Goal: Information Seeking & Learning: Learn about a topic

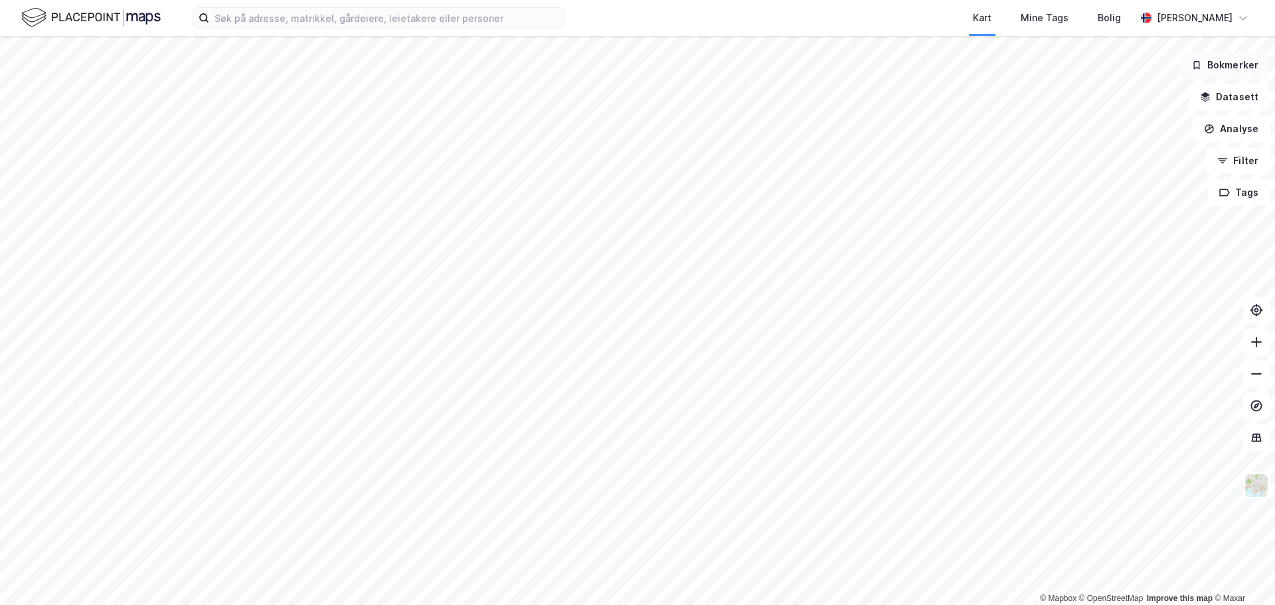
click at [1226, 66] on button "Bokmerker" at bounding box center [1225, 65] width 90 height 27
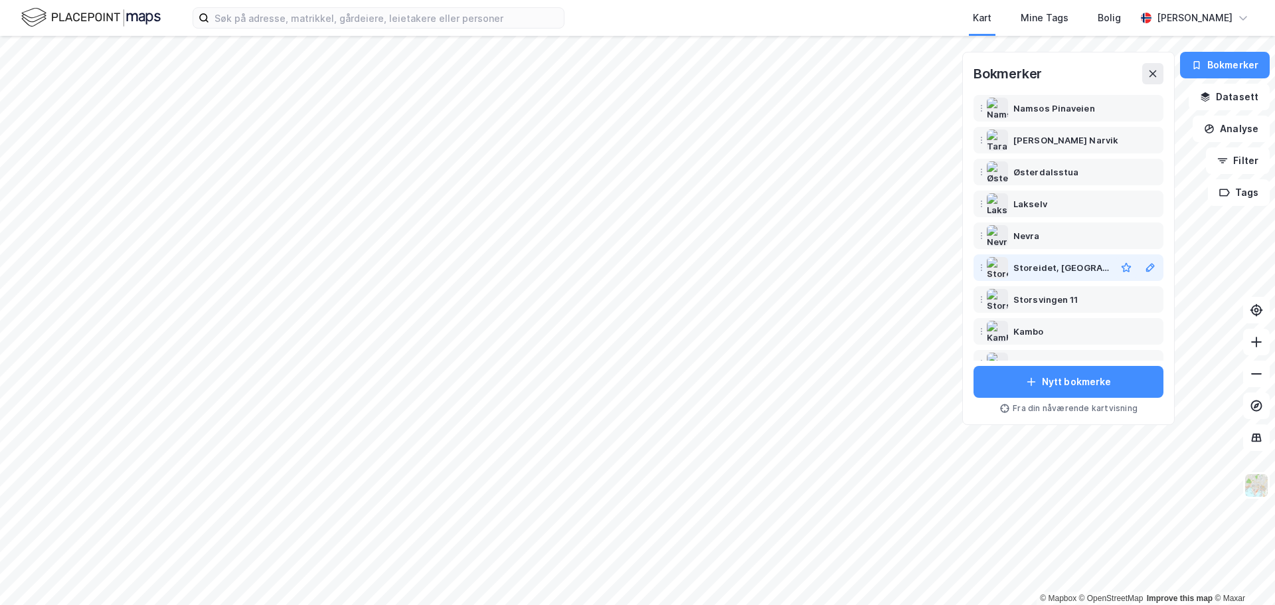
click at [1068, 270] on div "Storeidet, [GEOGRAPHIC_DATA]" at bounding box center [1061, 268] width 97 height 16
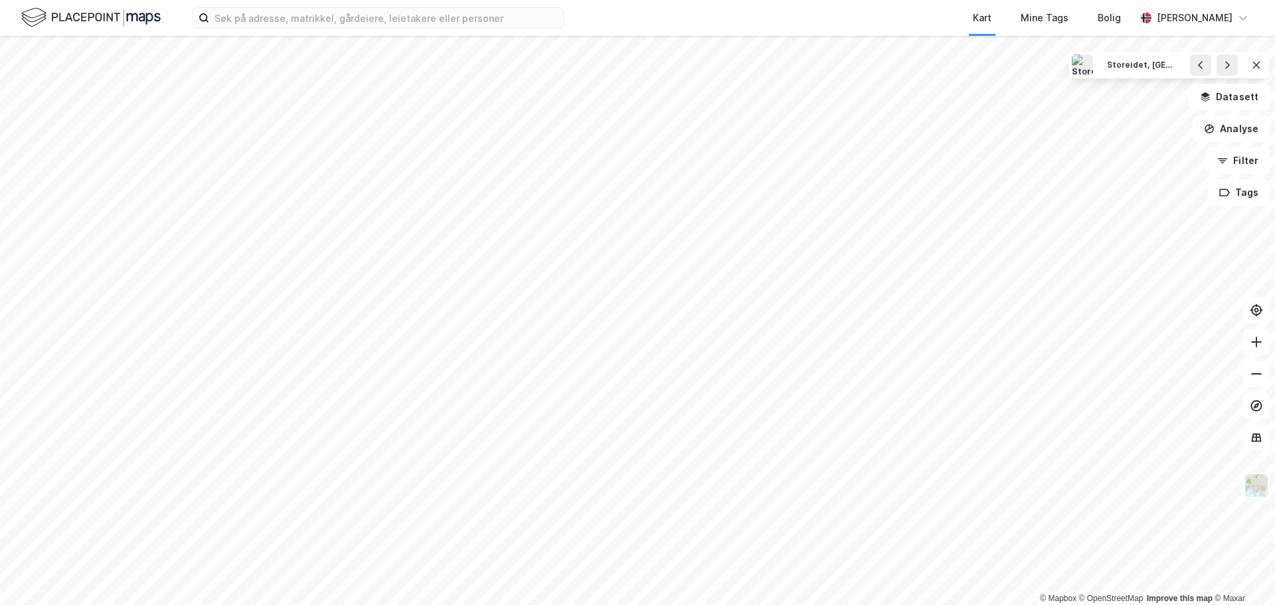
click at [1258, 485] on img at bounding box center [1256, 485] width 25 height 25
click at [1243, 125] on button "Analyse" at bounding box center [1231, 129] width 77 height 27
click at [1250, 165] on button "Filter" at bounding box center [1238, 160] width 64 height 27
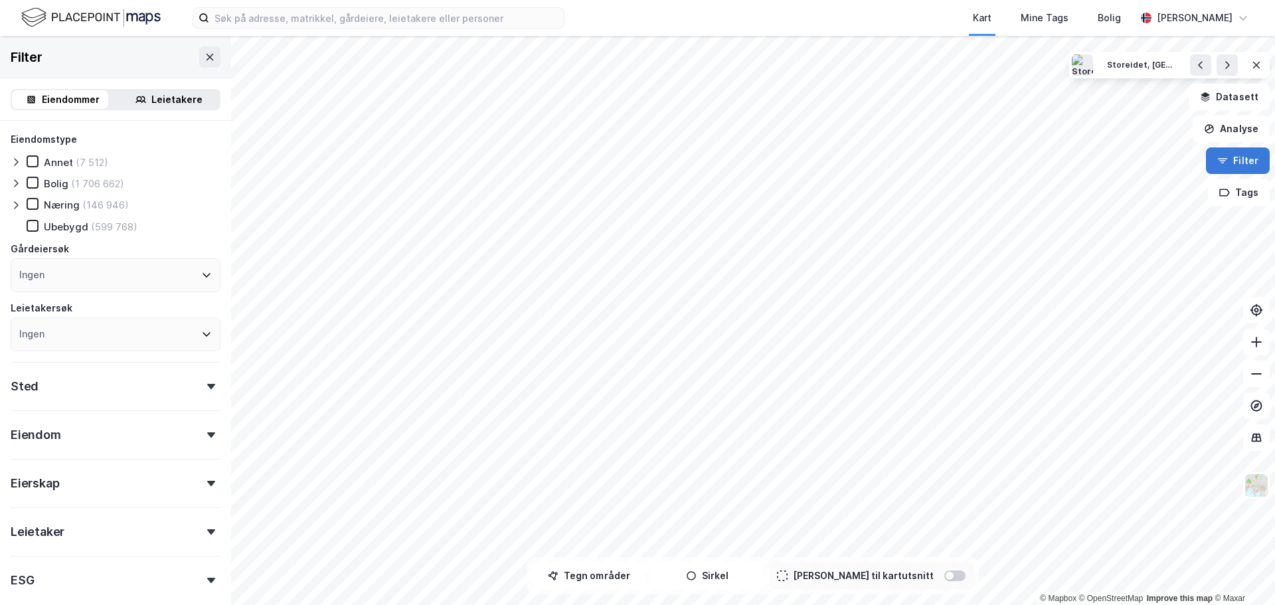
click at [1250, 165] on button "Filter" at bounding box center [1238, 160] width 64 height 27
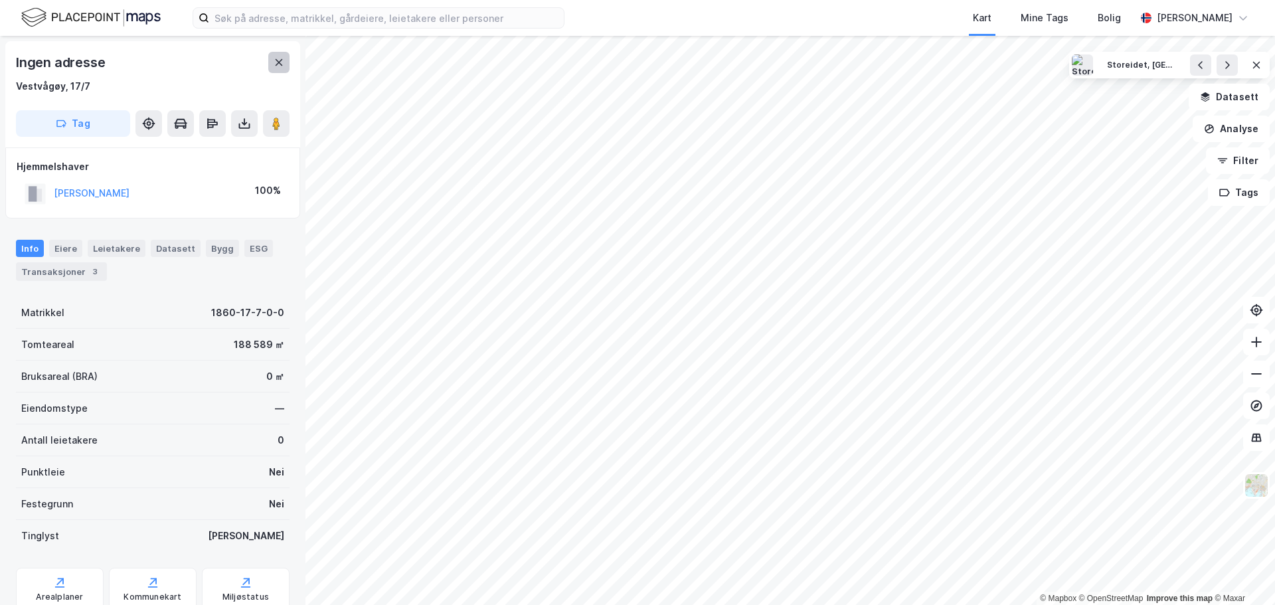
click at [284, 65] on icon at bounding box center [279, 62] width 11 height 11
